Goal: Information Seeking & Learning: Learn about a topic

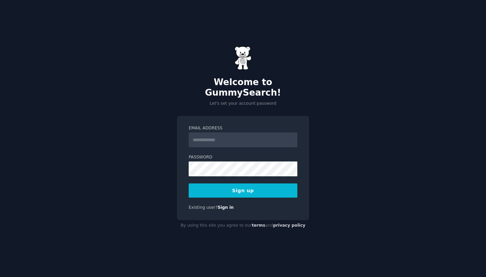
click at [219, 127] on div "Email Address" at bounding box center [243, 136] width 109 height 22
click at [219, 132] on input "Email Address" at bounding box center [243, 139] width 109 height 15
type input "**********"
click at [184, 170] on div "**********" at bounding box center [243, 168] width 132 height 104
click at [229, 188] on button "Sign up" at bounding box center [243, 190] width 109 height 14
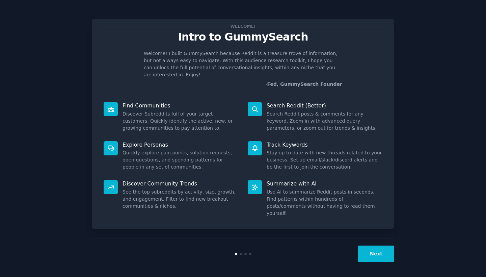
click at [396, 256] on div "Welcome! Intro to GummySearch Welcome! I built GummySearch because Reddit is a …" at bounding box center [242, 139] width 467 height 260
click at [384, 252] on button "Next" at bounding box center [376, 253] width 36 height 17
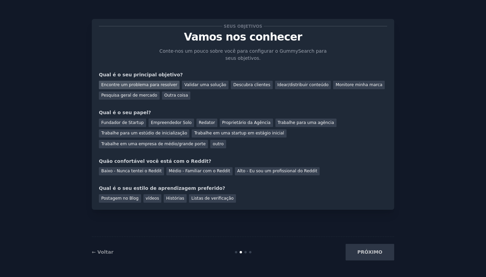
click at [138, 86] on div "Encontre um problema para resolver" at bounding box center [139, 85] width 81 height 8
click at [199, 85] on div "Validar uma solução" at bounding box center [205, 85] width 47 height 8
click at [155, 86] on div "Encontre um problema para resolver" at bounding box center [139, 85] width 81 height 8
click at [118, 119] on div "Fundador de Startup" at bounding box center [122, 123] width 47 height 8
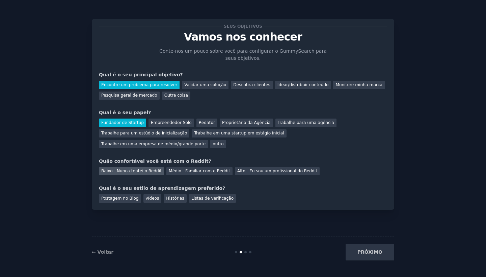
click at [155, 169] on div "Baixo - Nunca tentei o Reddit" at bounding box center [131, 171] width 65 height 8
click at [156, 199] on div "vídeos" at bounding box center [153, 198] width 18 height 8
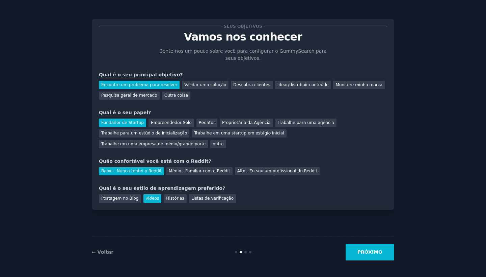
click at [364, 251] on button "PRÓXIMO" at bounding box center [370, 252] width 49 height 17
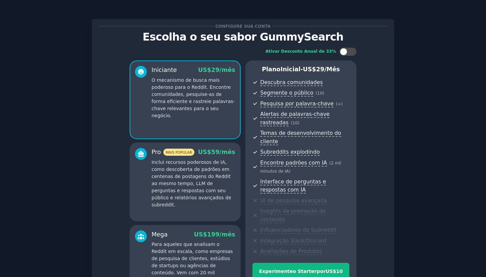
scroll to position [79, 0]
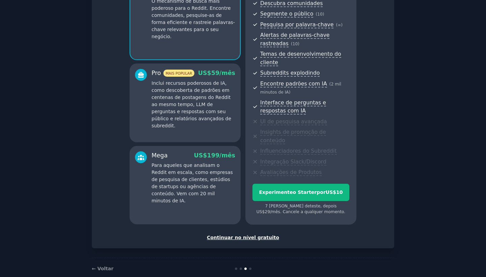
click at [258, 234] on div "Continuar no nível gratuito" at bounding box center [243, 237] width 288 height 7
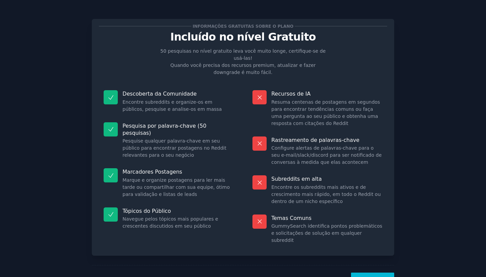
click at [365, 273] on button "Vamos!" at bounding box center [372, 281] width 43 height 17
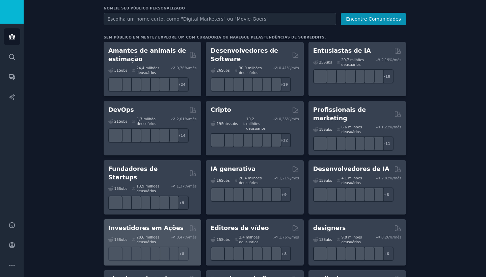
scroll to position [120, 0]
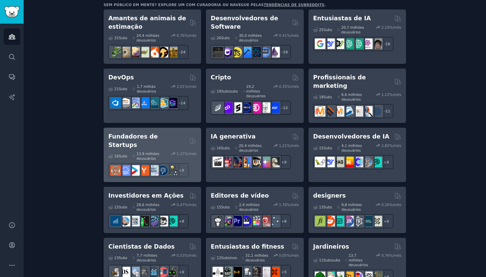
click at [141, 132] on h2 "Fundadores de Startups" at bounding box center [147, 140] width 79 height 17
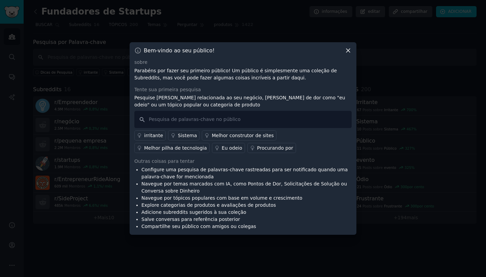
click at [222, 147] on div "Eu odeio" at bounding box center [232, 148] width 21 height 7
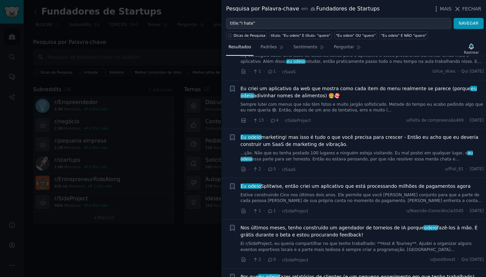
scroll to position [187, 0]
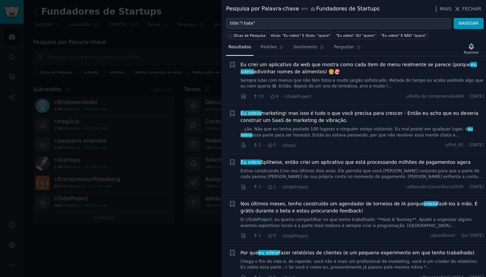
click at [308, 131] on link "...ção. Não que eu tenha postado 100 lugares e ninguém esteja visitando. Eu mal…" at bounding box center [362, 132] width 243 height 12
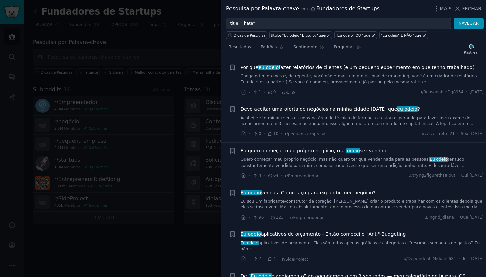
scroll to position [559, 0]
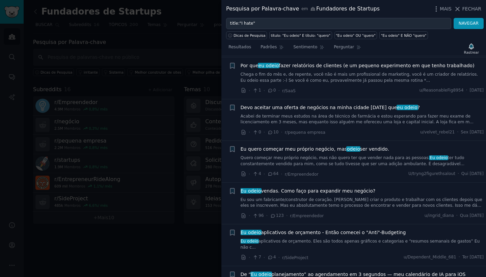
click at [347, 155] on link "Quero começar meu próprio negócio, mas não quero ter que vender nada para as pe…" at bounding box center [362, 161] width 243 height 12
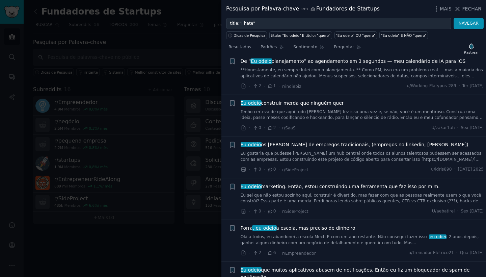
scroll to position [688, 0]
click at [339, 111] on div "Eu odeio construir merda que ninguém quer Tenho certeza de que aqui todo mundo …" at bounding box center [362, 115] width 243 height 32
click at [327, 109] on link "Tenho certeza de que aqui todo [PERSON_NAME] fez isso uma vez e, se não, você é…" at bounding box center [362, 115] width 243 height 12
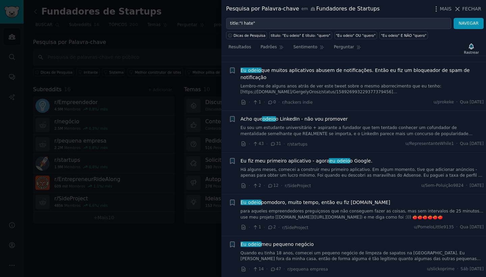
scroll to position [930, 0]
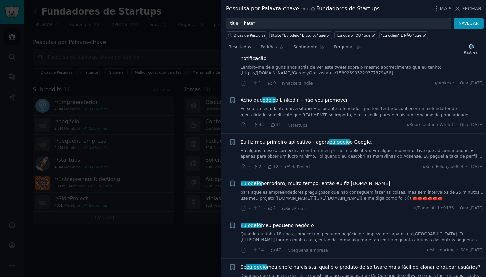
click at [326, 97] on span "Acho que odeio o LinkedIn - não vou promover" at bounding box center [294, 100] width 107 height 7
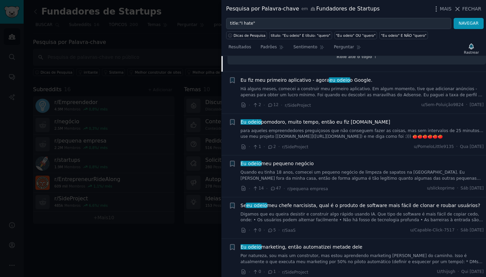
scroll to position [1104, 0]
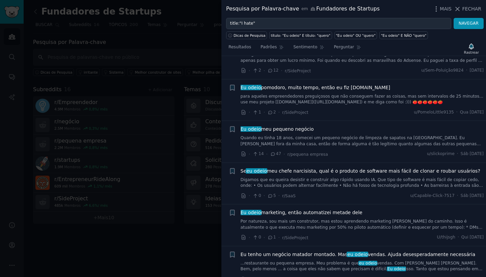
click at [344, 84] on div "Eu odeio pomodoro, muito tempo, então eu fiz [DOMAIN_NAME] para aqueles empreen…" at bounding box center [362, 94] width 243 height 21
click at [345, 84] on span "Eu odeio pomodoro, muito tempo, então eu fiz [DOMAIN_NAME]" at bounding box center [316, 87] width 150 height 7
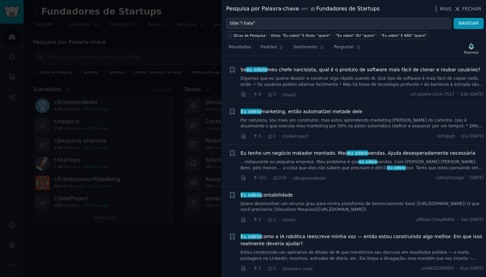
scroll to position [904, 0]
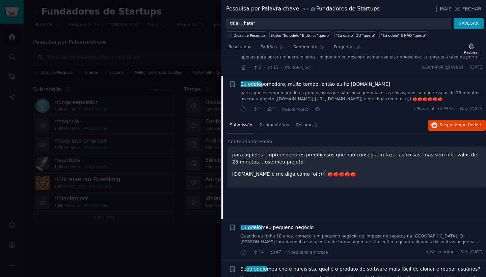
click at [250, 171] on link "[DOMAIN_NAME]" at bounding box center [252, 173] width 40 height 5
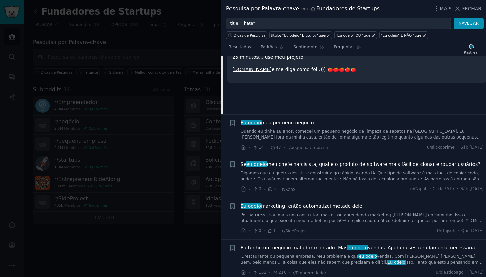
scroll to position [1010, 0]
click at [310, 119] on div "Eu odeio meu pequeno negócio Quando eu tinha 18 anos, comecei um pequeno negóci…" at bounding box center [362, 129] width 243 height 21
click at [301, 128] on link "Quando eu tinha 18 anos, comecei um pequeno negócio de limpeza de sapatos na [G…" at bounding box center [362, 134] width 243 height 12
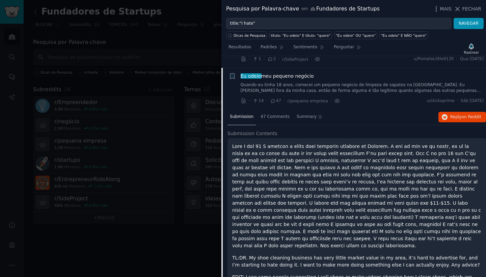
scroll to position [946, 0]
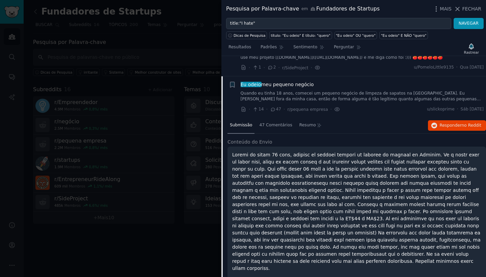
click at [301, 118] on div "Submissão 47 Comentários Resumo Responder no Reddit Conteúdo do Envio TL: DR. M…" at bounding box center [357, 256] width 259 height 276
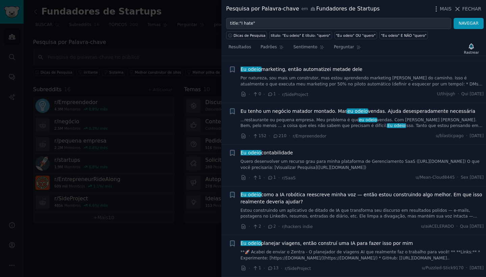
scroll to position [1320, 0]
click at [362, 117] on span "eu odeio" at bounding box center [368, 119] width 19 height 5
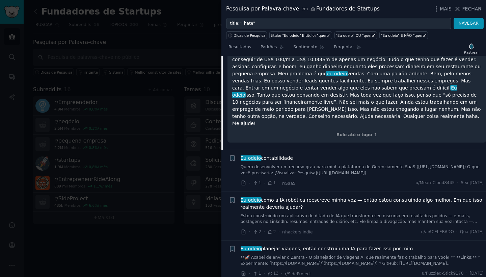
scroll to position [1258, 0]
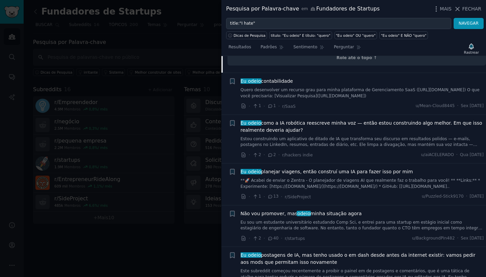
click at [299, 168] on div "Eu odeio planejar viagens, então construí uma IA para fazer isso por mim **🚀 Ac…" at bounding box center [362, 178] width 243 height 21
click at [304, 168] on span "Eu odeio planejar viagens, então construí uma IA para fazer isso por mim" at bounding box center [327, 171] width 173 height 7
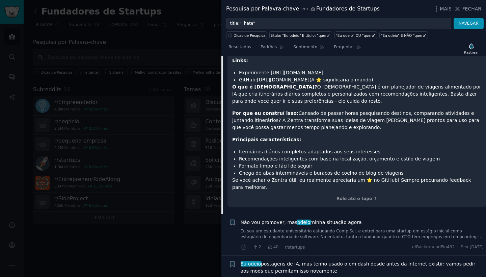
scroll to position [1398, 0]
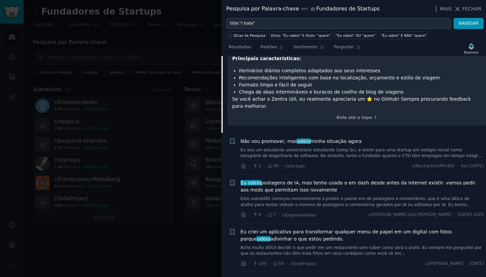
click at [321, 147] on link "Eu sou um estudante universitário estudando Comp Sci, e entrei para uma startup…" at bounding box center [362, 153] width 243 height 12
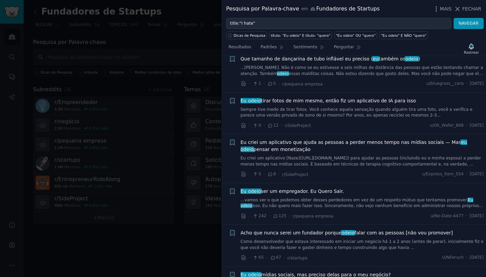
scroll to position [2341, 0]
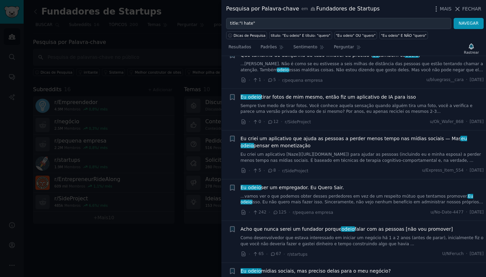
click at [358, 152] on link "Eu criei um aplicativo [Naze]([URL][DOMAIN_NAME]) para ajudar as pessoas (inclu…" at bounding box center [362, 158] width 243 height 12
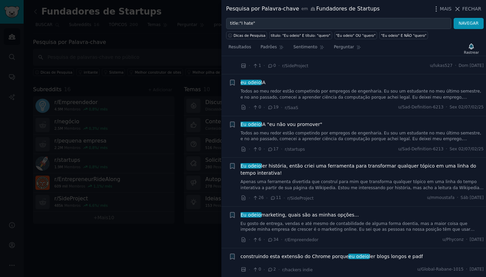
scroll to position [2785, 0]
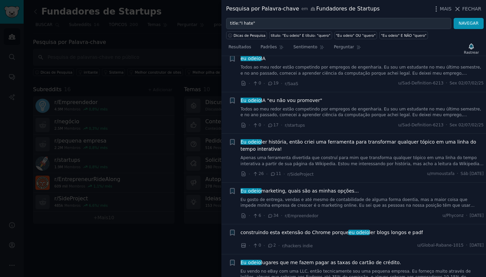
click at [119, 105] on div at bounding box center [243, 138] width 486 height 277
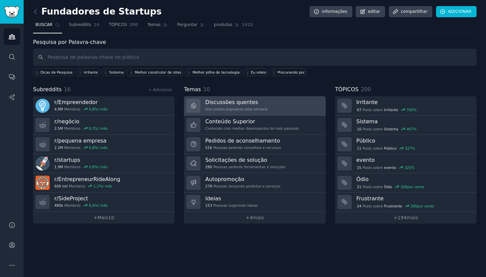
click at [286, 111] on link "Discussões quentes Discussões populares esta semana" at bounding box center [254, 105] width 141 height 19
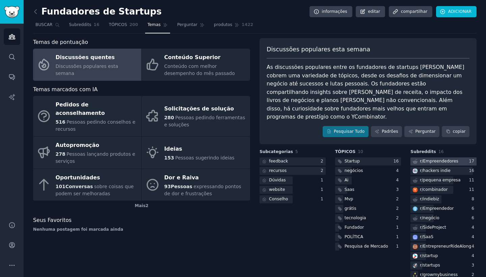
click at [418, 157] on div "r/ Empreendedores" at bounding box center [435, 161] width 49 height 8
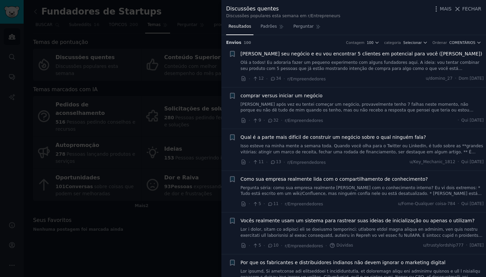
click at [311, 149] on link "Isso esteve na minha mente a semana toda. Quando você olha para o Twitter ou Li…" at bounding box center [362, 149] width 243 height 12
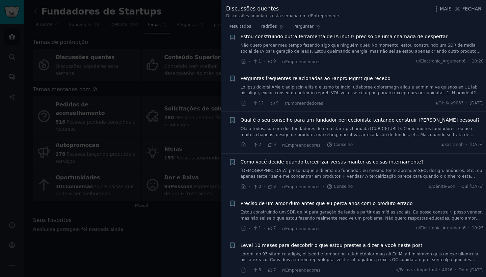
scroll to position [500, 0]
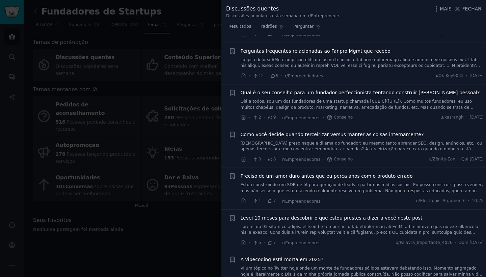
click at [325, 182] on link "Estou construindo um SDR de IA para geração de leads a partir das mídias sociai…" at bounding box center [362, 188] width 243 height 12
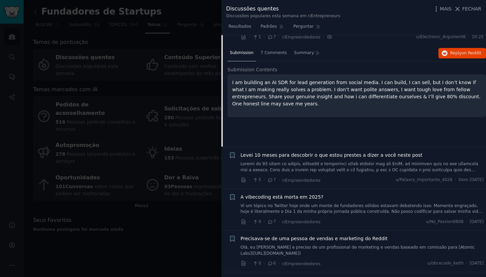
scroll to position [465, 0]
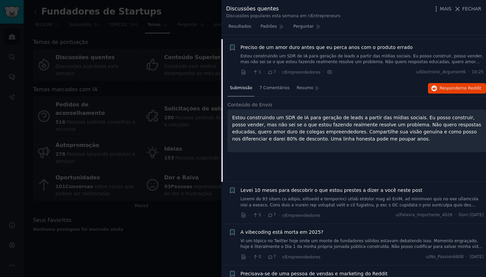
click at [335, 121] on p "Estou construindo um SDR de IA para geração de leads a partir das mídias sociai…" at bounding box center [356, 128] width 249 height 28
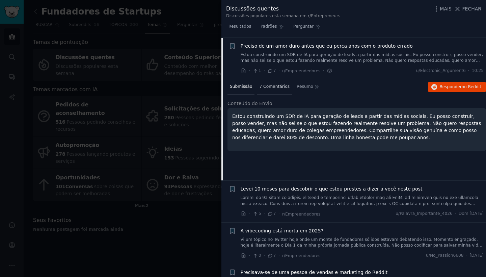
click at [271, 84] on span "7 Comentários" at bounding box center [274, 87] width 30 height 6
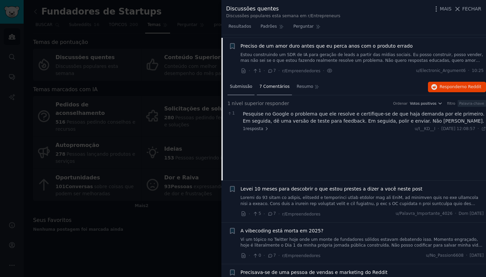
click at [245, 84] on span "Submissão" at bounding box center [241, 87] width 22 height 6
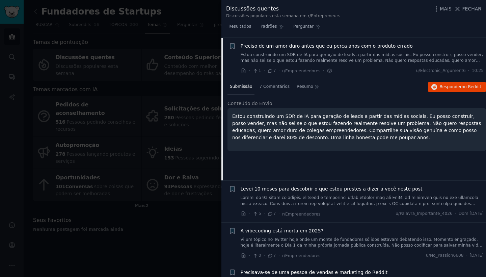
click at [329, 195] on link at bounding box center [362, 201] width 243 height 12
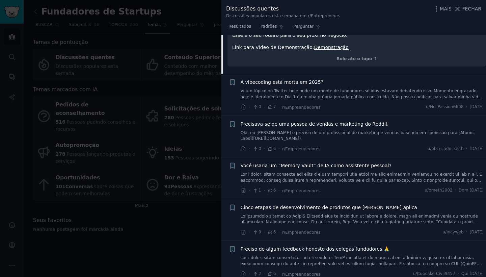
scroll to position [1488, 0]
